Goal: Task Accomplishment & Management: Use online tool/utility

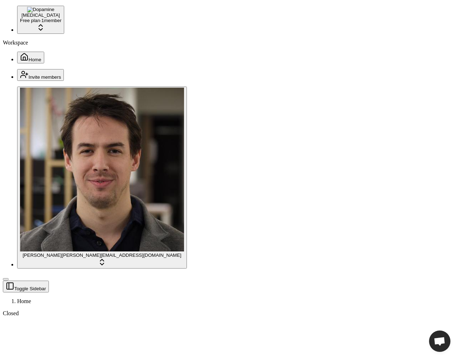
scroll to position [788, 0]
